Goal: Task Accomplishment & Management: Manage account settings

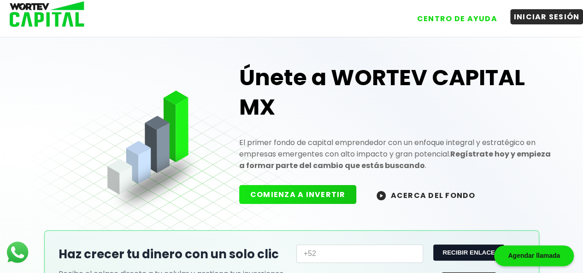
click at [535, 12] on button "INICIAR SESIÓN" at bounding box center [547, 16] width 73 height 15
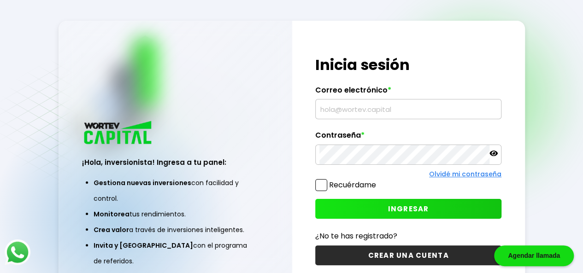
click at [358, 107] on input "text" at bounding box center [409, 109] width 178 height 19
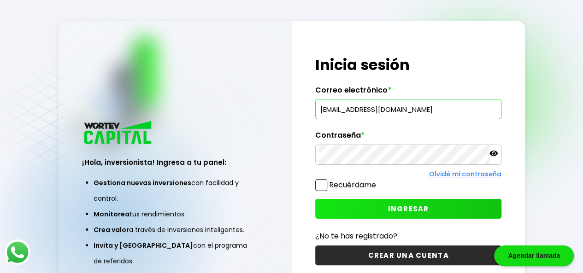
type input "[EMAIL_ADDRESS][DOMAIN_NAME]"
drag, startPoint x: 416, startPoint y: 205, endPoint x: 421, endPoint y: 204, distance: 4.6
click at [421, 204] on span "INGRESAR" at bounding box center [408, 209] width 41 height 10
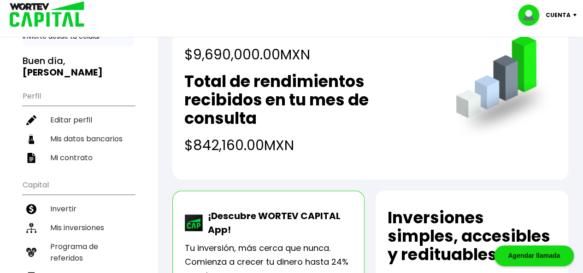
scroll to position [100, 0]
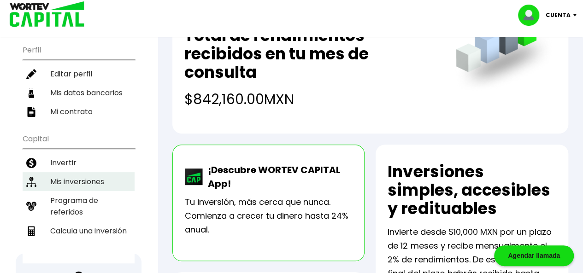
click at [82, 172] on li "Mis inversiones" at bounding box center [79, 181] width 112 height 19
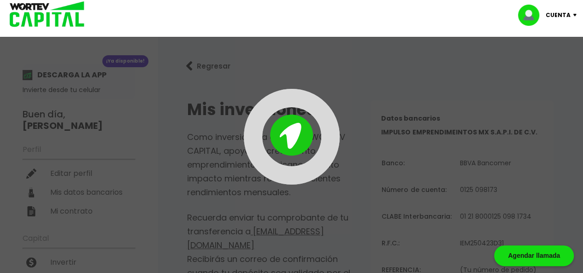
click at [228, 19] on div "Cuenta Editar perfil Cerrar sesión" at bounding box center [291, 15] width 583 height 30
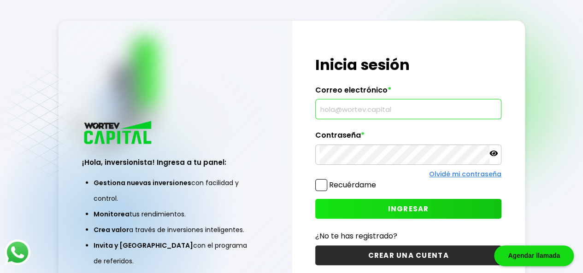
click at [351, 112] on input "text" at bounding box center [409, 109] width 178 height 19
type input "[EMAIL_ADDRESS][DOMAIN_NAME]"
click at [407, 208] on span "INGRESAR" at bounding box center [408, 209] width 41 height 10
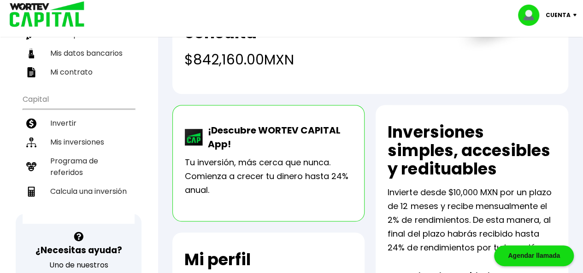
scroll to position [138, 0]
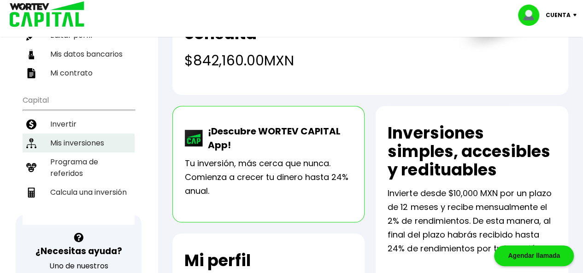
click at [79, 137] on li "Mis inversiones" at bounding box center [79, 143] width 112 height 19
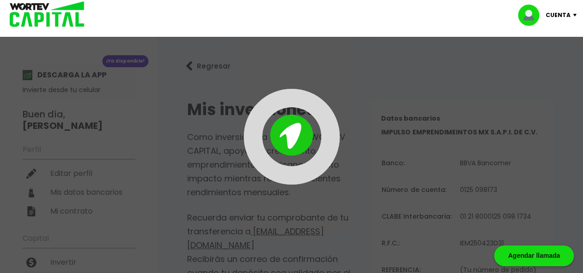
click at [80, 137] on div at bounding box center [291, 136] width 583 height 273
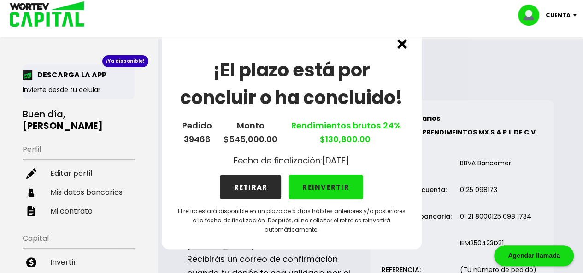
click at [323, 187] on button "REINVERTIR" at bounding box center [326, 187] width 75 height 24
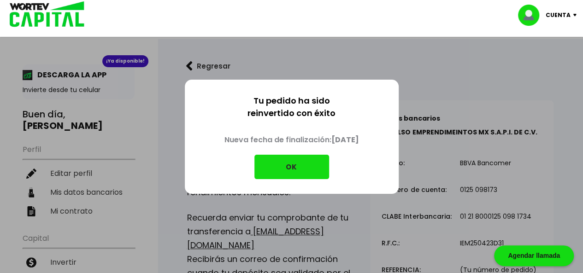
click at [302, 167] on button "OK" at bounding box center [292, 167] width 75 height 24
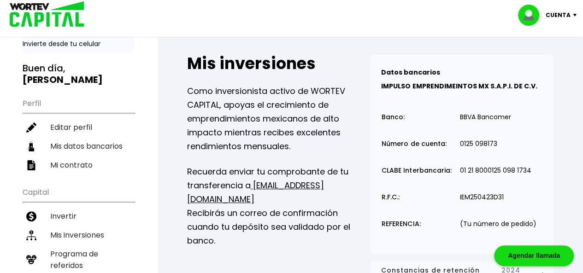
scroll to position [92, 0]
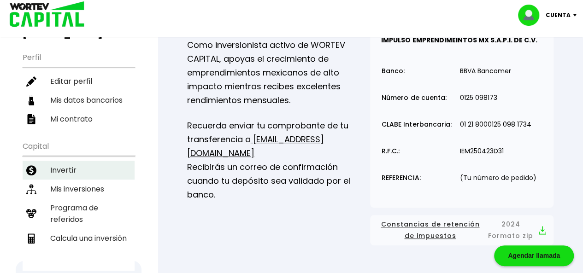
click at [64, 166] on li "Invertir" at bounding box center [79, 170] width 112 height 19
